Goal: Task Accomplishment & Management: Manage account settings

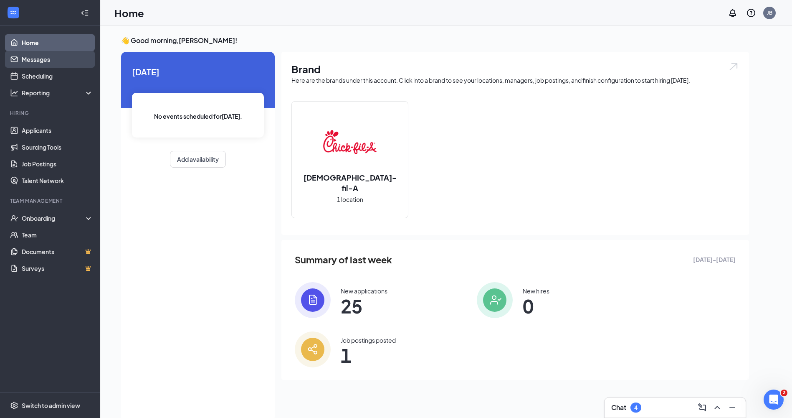
click at [32, 59] on link "Messages" at bounding box center [57, 59] width 71 height 17
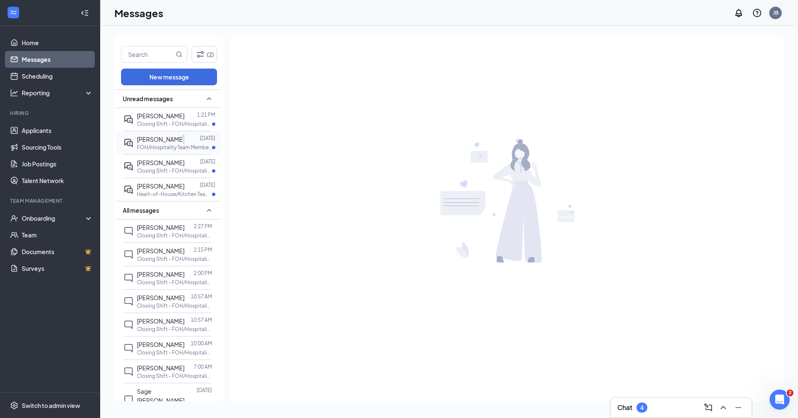
click at [173, 141] on span "[PERSON_NAME]" at bounding box center [161, 139] width 48 height 8
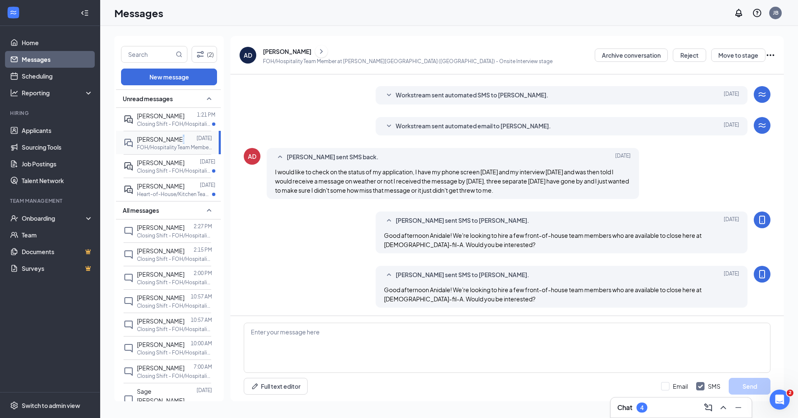
scroll to position [188, 0]
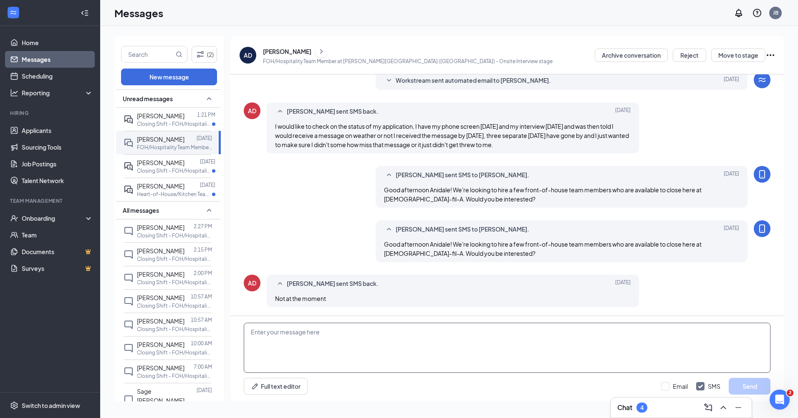
click at [298, 329] on textarea at bounding box center [507, 347] width 527 height 50
type textarea "Completely understand! Hope you're doing well. Blessings on your next season!"
click at [761, 386] on button "Send" at bounding box center [750, 386] width 42 height 17
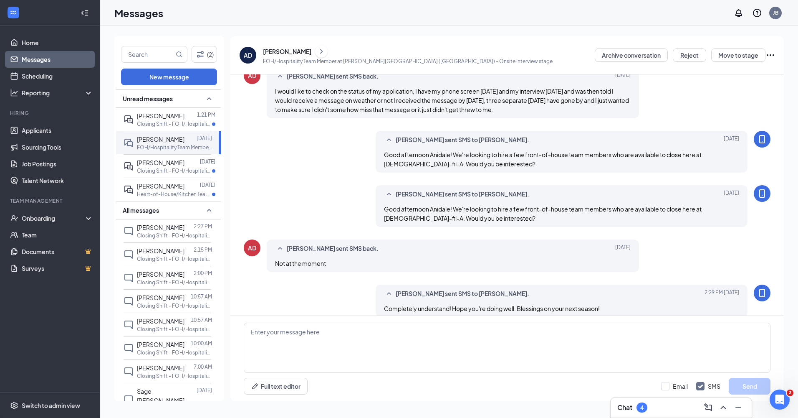
scroll to position [233, 0]
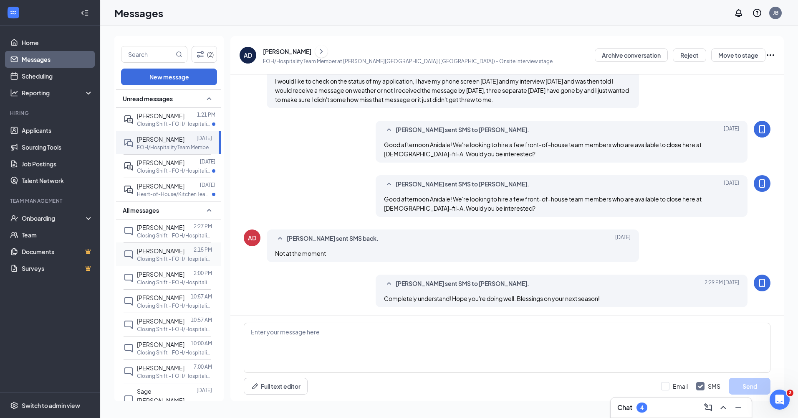
click at [155, 256] on p "Closing Shift - FOH/Hospitality Team Member at [PERSON_NAME][GEOGRAPHIC_DATA] (…" at bounding box center [174, 258] width 75 height 7
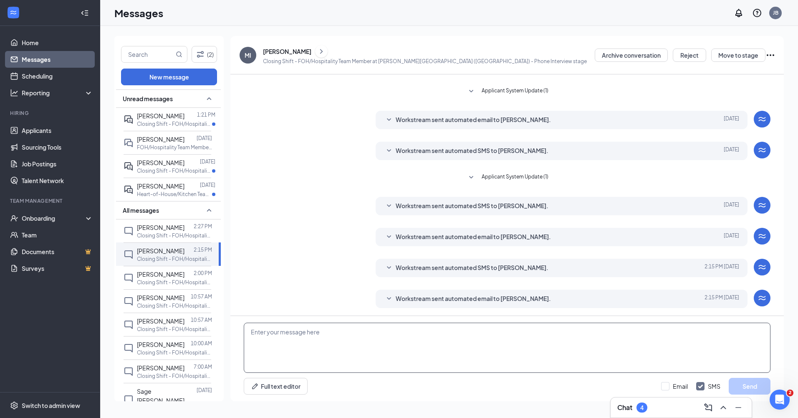
scroll to position [81, 0]
click at [333, 339] on textarea at bounding box center [507, 347] width 527 height 50
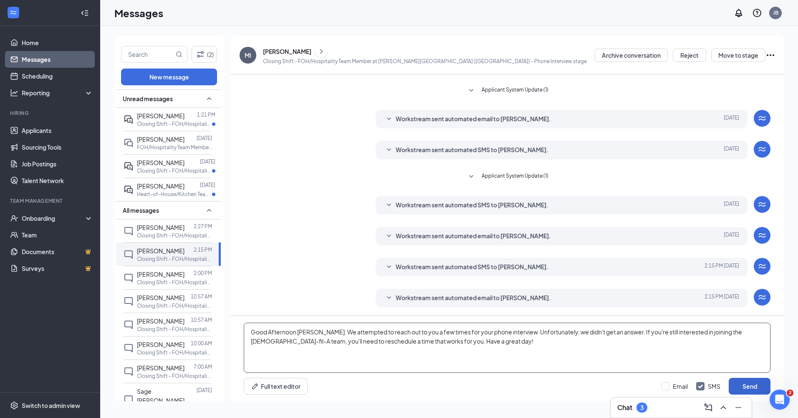
type textarea "Good Afternoon [PERSON_NAME]. We attempted to reach out to you a few times for …"
click at [753, 381] on button "Send" at bounding box center [750, 386] width 42 height 17
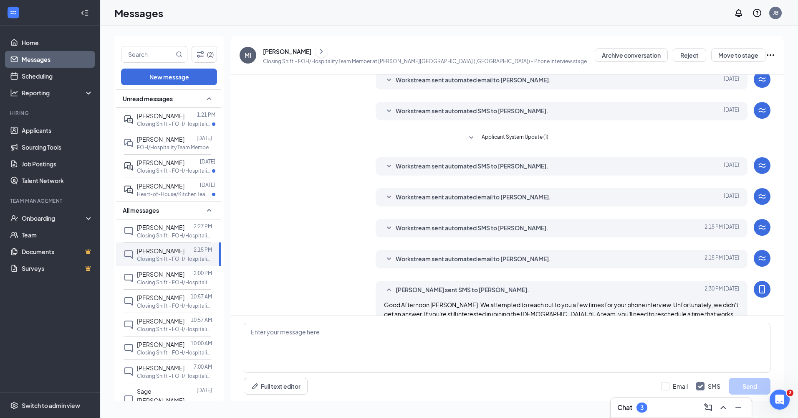
scroll to position [145, 0]
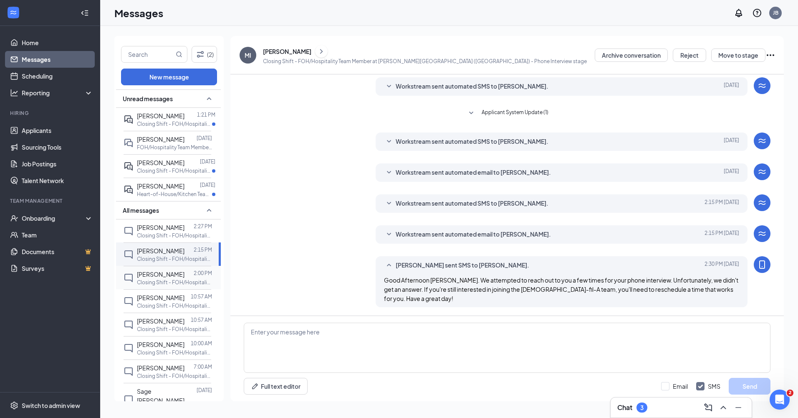
click at [155, 276] on span "[PERSON_NAME]" at bounding box center [161, 274] width 48 height 8
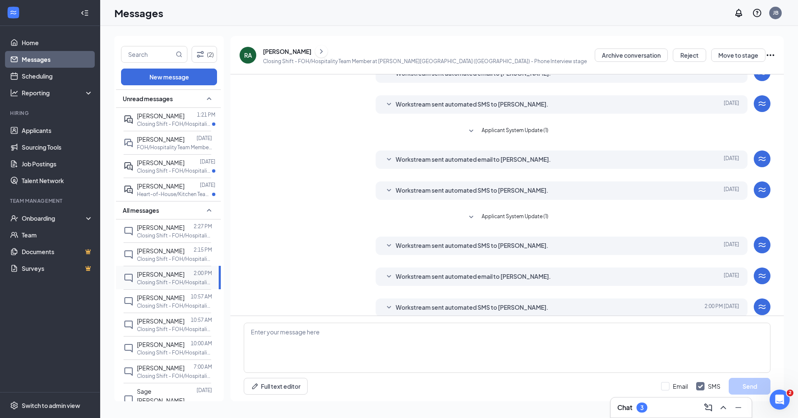
scroll to position [81, 0]
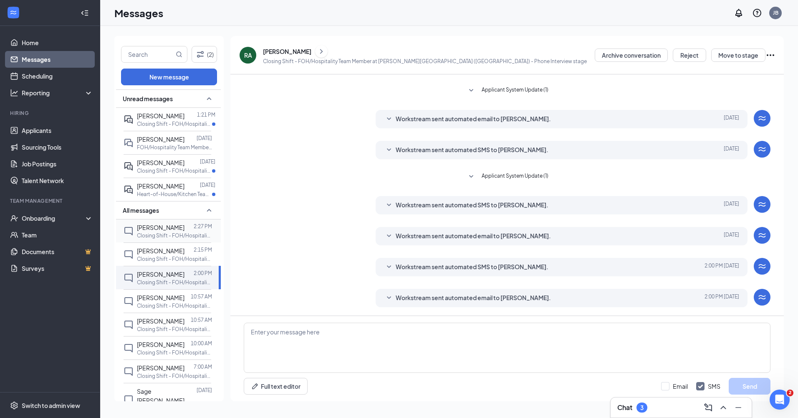
click at [185, 225] on div at bounding box center [189, 227] width 9 height 9
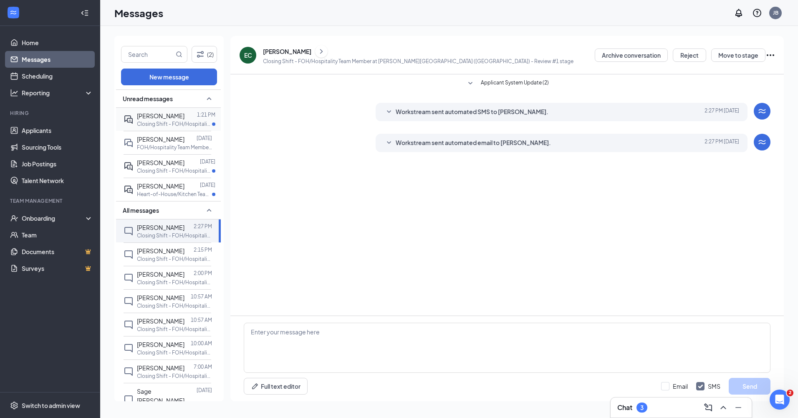
click at [185, 120] on div at bounding box center [191, 115] width 13 height 9
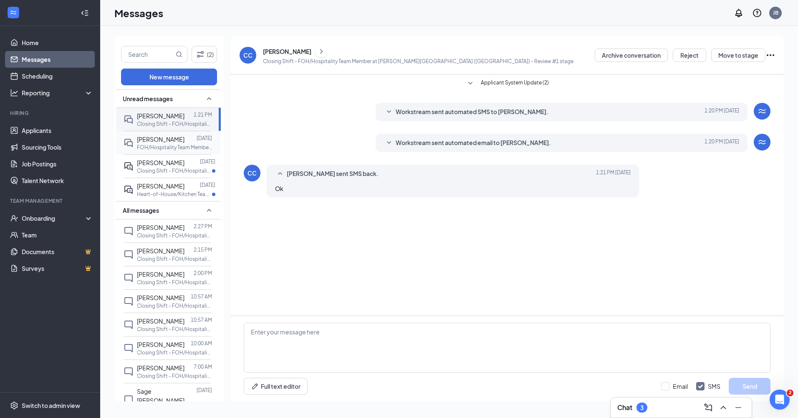
click at [168, 150] on p "FOH/Hospitality Team Member at [PERSON_NAME][GEOGRAPHIC_DATA] ([GEOGRAPHIC_DATA…" at bounding box center [174, 147] width 75 height 7
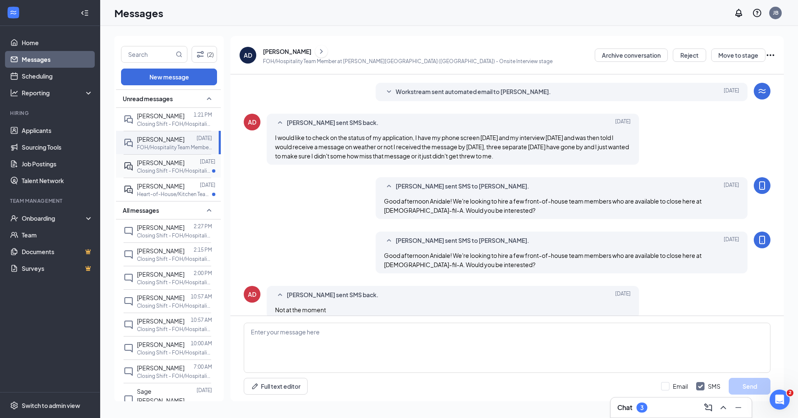
scroll to position [203, 0]
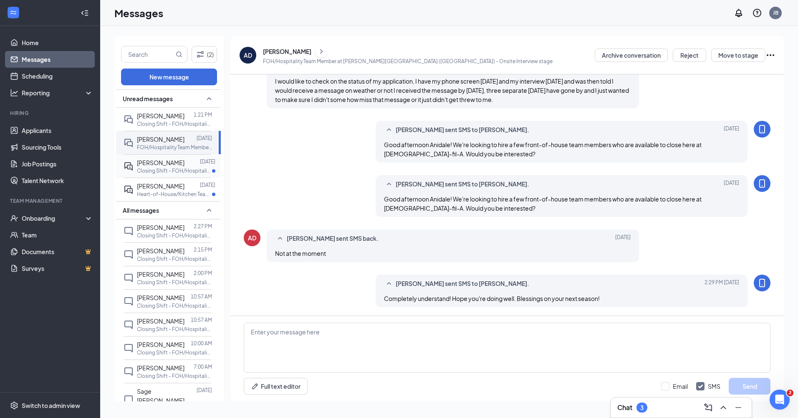
click at [167, 165] on span "[PERSON_NAME]" at bounding box center [161, 163] width 48 height 8
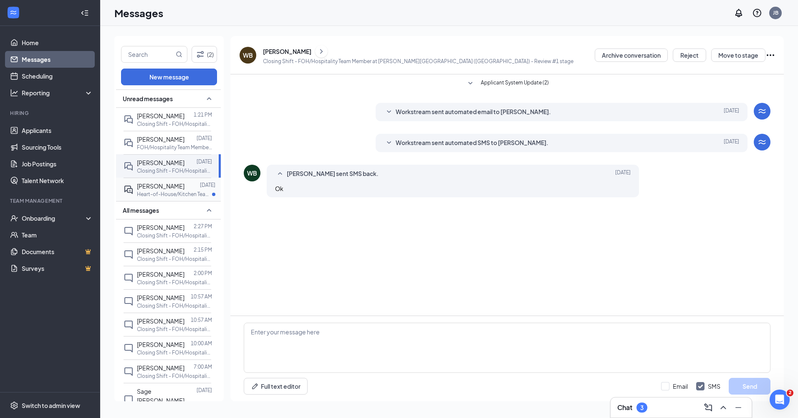
click at [171, 191] on p "Heart-of-House/Kitchen Team Member at [PERSON_NAME][GEOGRAPHIC_DATA] ([GEOGRAPH…" at bounding box center [174, 193] width 75 height 7
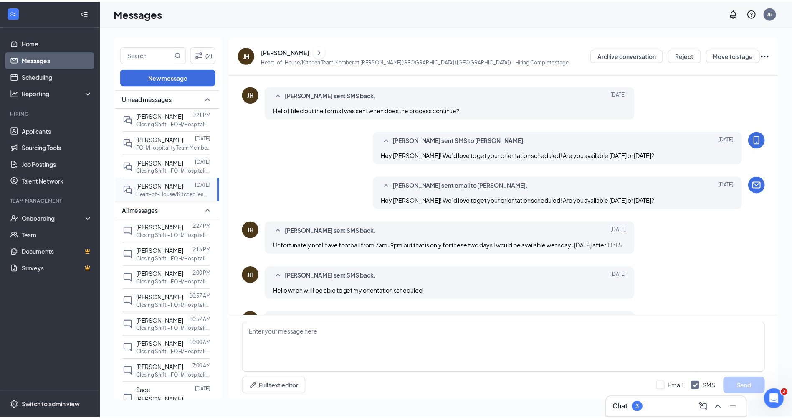
scroll to position [189, 0]
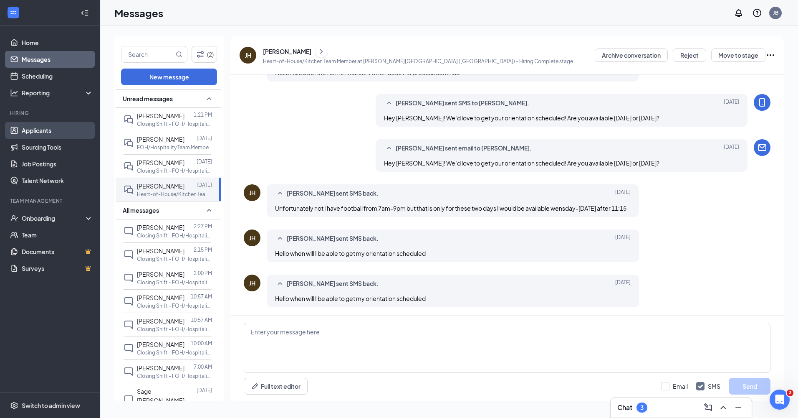
click at [39, 129] on link "Applicants" at bounding box center [57, 130] width 71 height 17
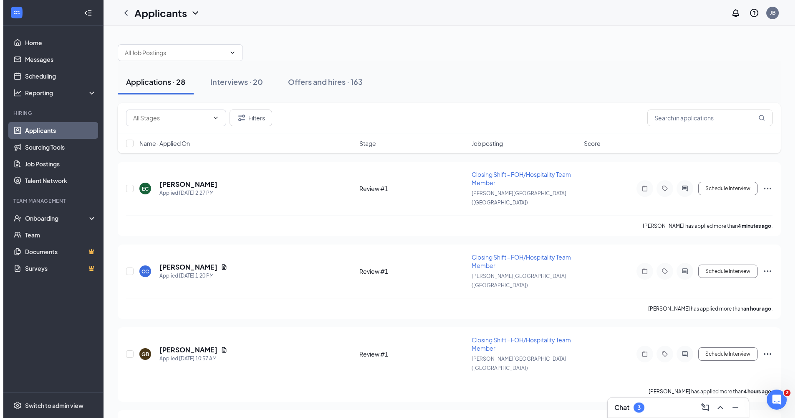
scroll to position [167, 0]
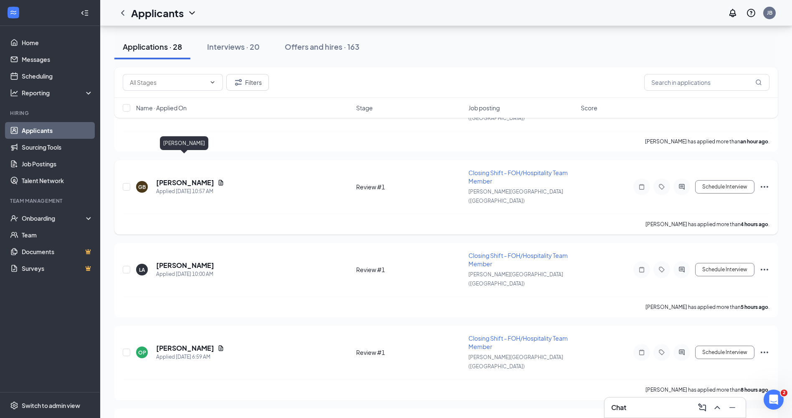
click at [192, 178] on h5 "[PERSON_NAME]" at bounding box center [185, 182] width 58 height 9
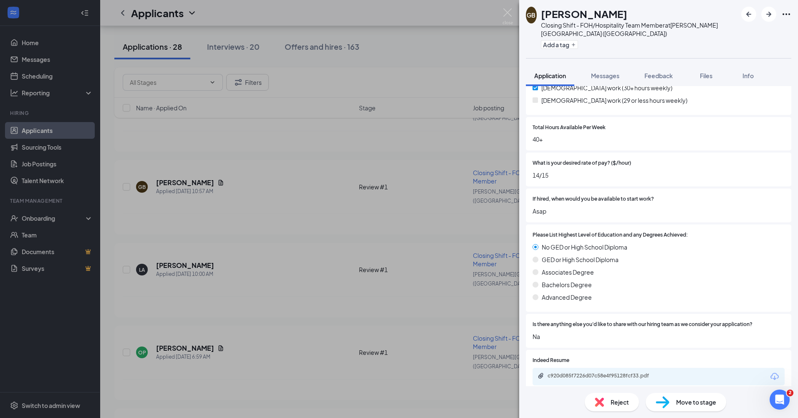
scroll to position [839, 0]
click at [611, 371] on div "c920d085f7226d07c58e4f95128fcf33.pdf" at bounding box center [606, 374] width 117 height 7
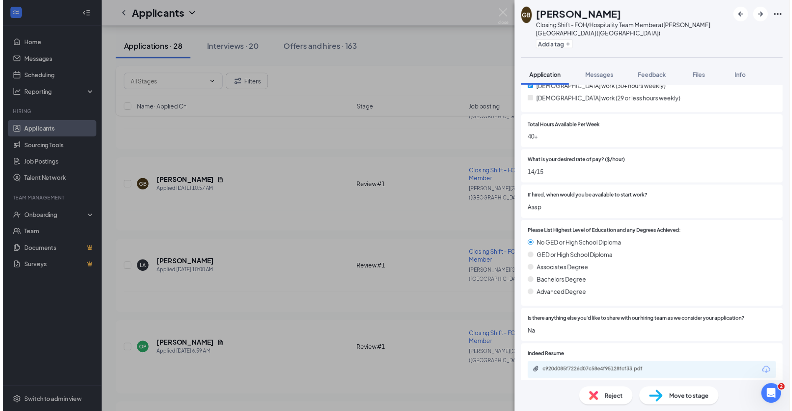
scroll to position [836, 0]
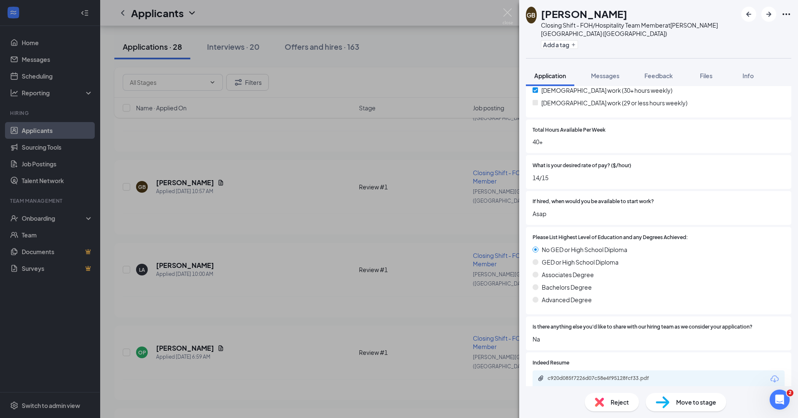
click at [388, 182] on div "GB [PERSON_NAME] Closing Shift - FOH/Hospitality Team Member at [PERSON_NAME][G…" at bounding box center [399, 209] width 798 height 418
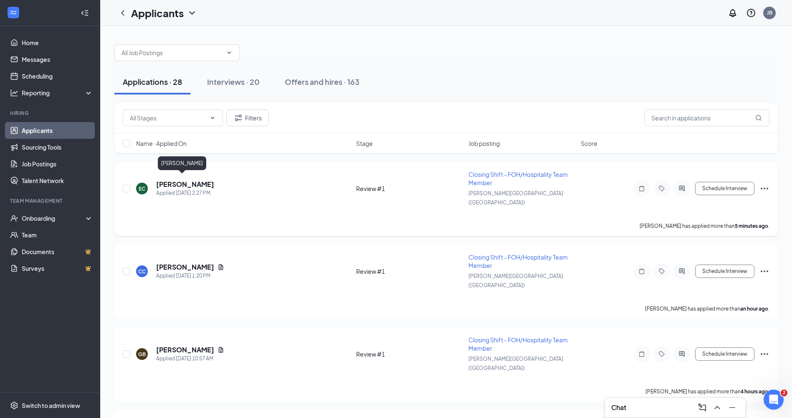
click at [180, 180] on h5 "[PERSON_NAME]" at bounding box center [185, 184] width 58 height 9
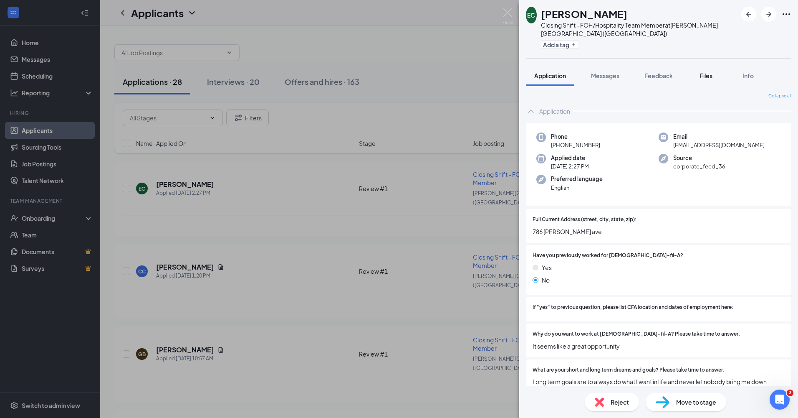
click at [709, 72] on span "Files" at bounding box center [706, 76] width 13 height 8
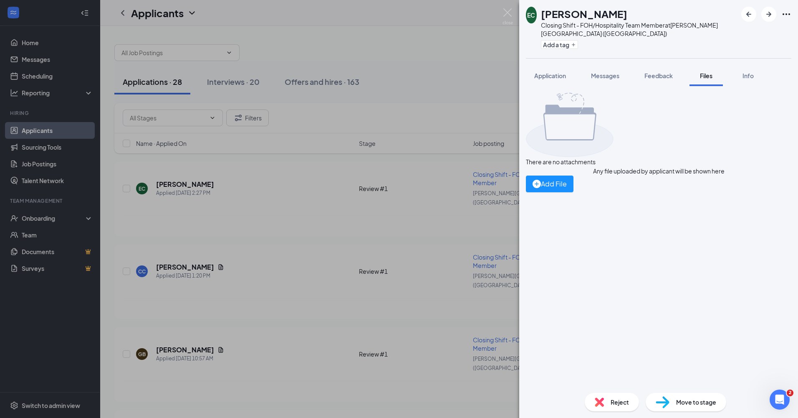
click at [327, 357] on div "EC [PERSON_NAME] Closing Shift - FOH/Hospitality Team Member at [PERSON_NAME][G…" at bounding box center [399, 209] width 798 height 418
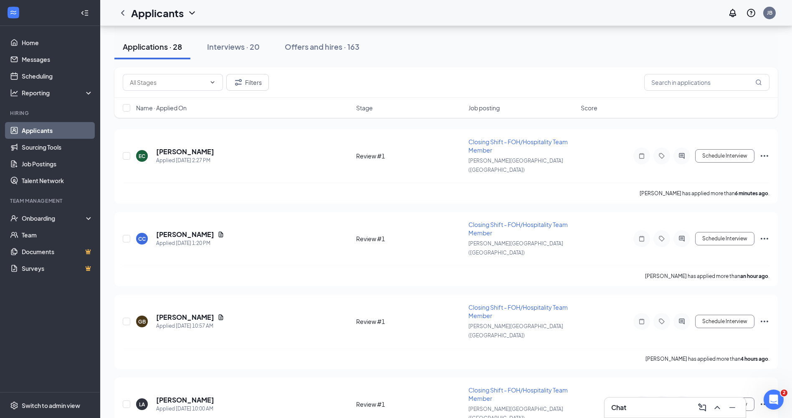
scroll to position [292, 0]
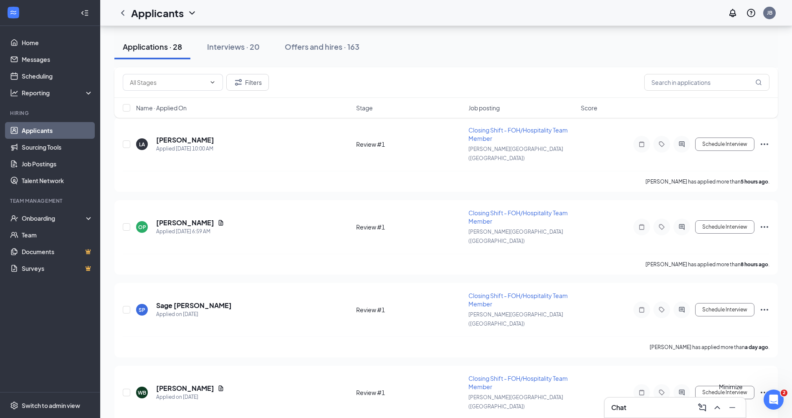
click at [735, 408] on icon "Minimize" at bounding box center [732, 407] width 10 height 10
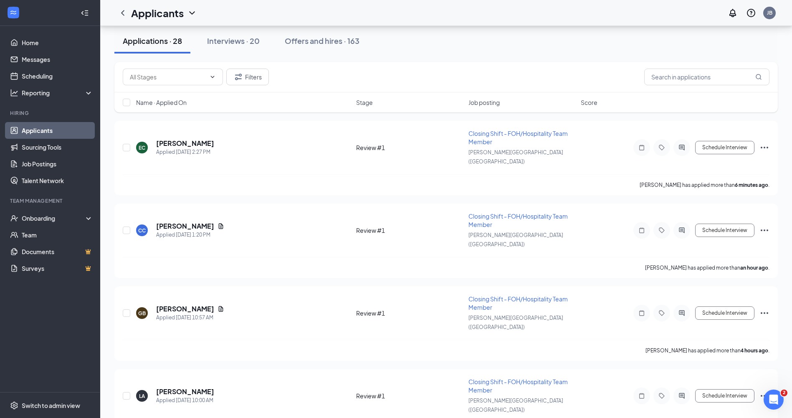
scroll to position [0, 0]
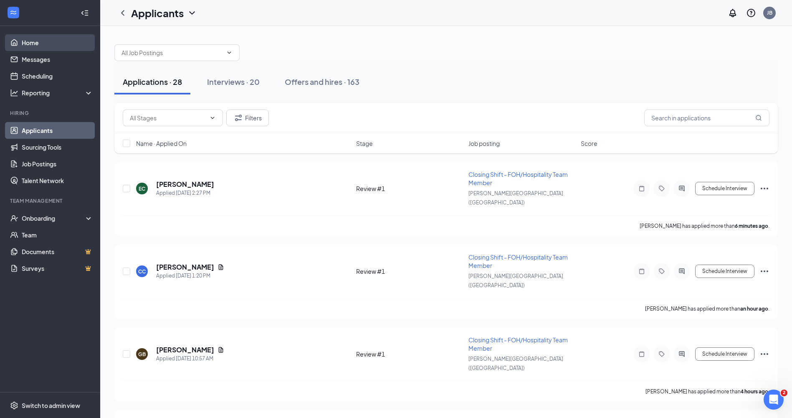
click at [35, 42] on link "Home" at bounding box center [57, 42] width 71 height 17
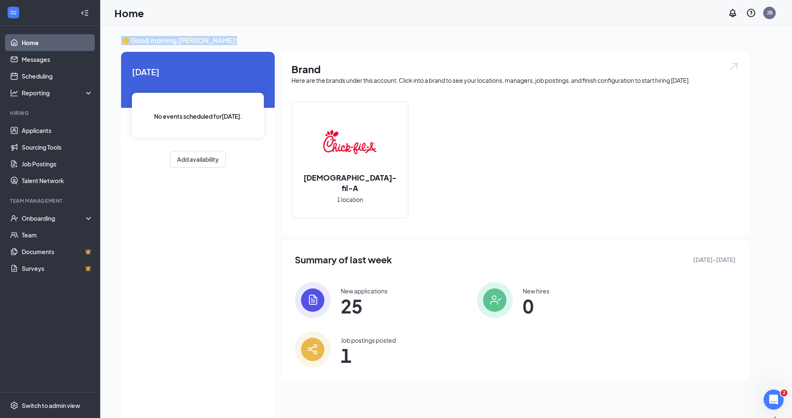
drag, startPoint x: 118, startPoint y: 26, endPoint x: 243, endPoint y: 46, distance: 126.0
click at [243, 46] on div "👋 Good morning, [PERSON_NAME] ! [DATE] No events scheduled for [DATE] . Add ava…" at bounding box center [446, 230] width 692 height 409
click at [124, 23] on div "Home JB" at bounding box center [446, 13] width 692 height 26
drag, startPoint x: 119, startPoint y: 30, endPoint x: 234, endPoint y: 44, distance: 115.7
click at [234, 44] on div "👋 Good morning, [PERSON_NAME] ! [DATE] No events scheduled for [DATE] . Add ava…" at bounding box center [446, 230] width 692 height 409
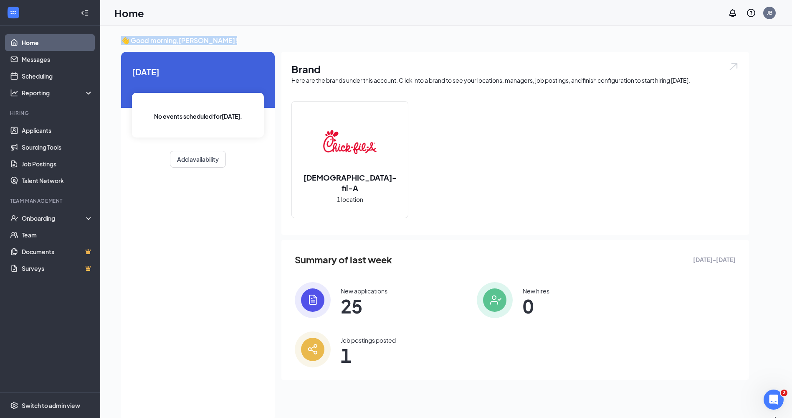
drag, startPoint x: 234, startPoint y: 44, endPoint x: 336, endPoint y: 30, distance: 102.8
click at [336, 30] on div "👋 Good morning, [PERSON_NAME] ! [DATE] No events scheduled for [DATE] . Add ava…" at bounding box center [446, 230] width 692 height 409
click at [28, 38] on link "Home" at bounding box center [57, 42] width 71 height 17
